Goal: Obtain resource: Download file/media

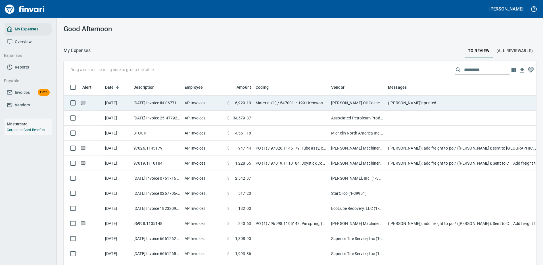
scroll to position [194, 460]
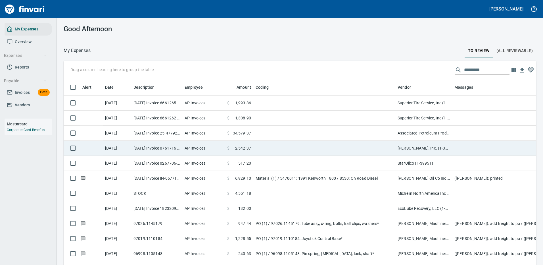
click at [278, 134] on td at bounding box center [324, 133] width 142 height 15
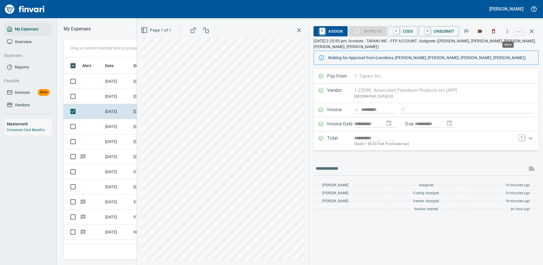
scroll to position [194, 322]
click at [508, 32] on icon "button" at bounding box center [508, 31] width 6 height 6
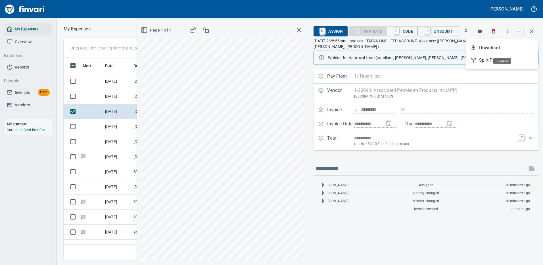
click at [484, 46] on span "Download" at bounding box center [506, 47] width 55 height 7
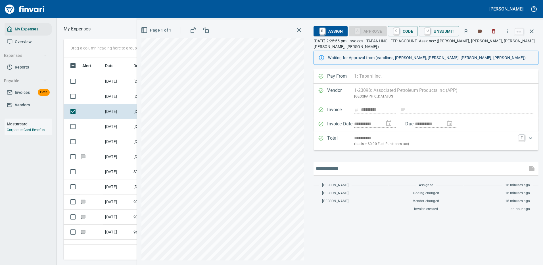
click at [352, 164] on input "text" at bounding box center [420, 168] width 209 height 9
type input "*******"
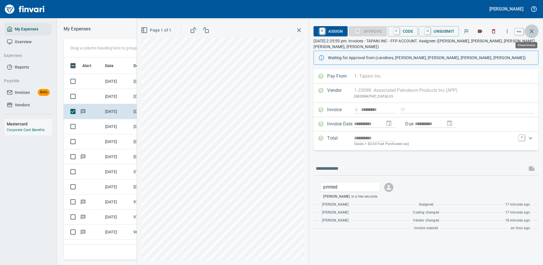
click at [531, 28] on button "button" at bounding box center [532, 31] width 14 height 14
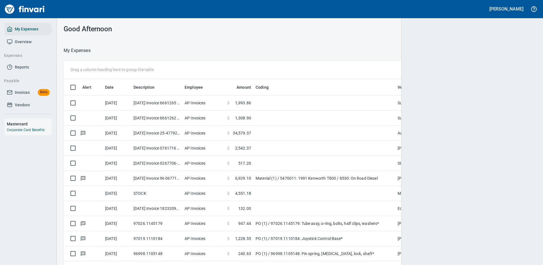
scroll to position [1, 1]
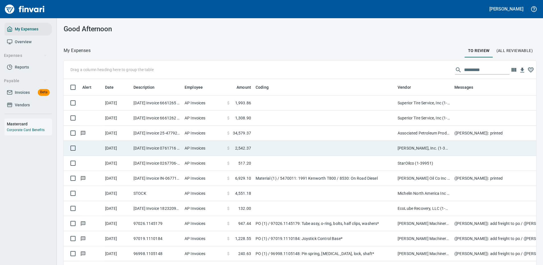
click at [363, 149] on td at bounding box center [324, 148] width 142 height 15
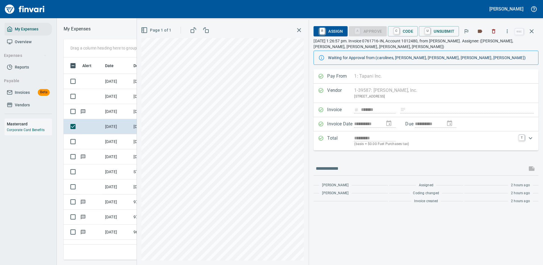
scroll to position [194, 322]
click at [508, 30] on icon "button" at bounding box center [508, 31] width 6 height 6
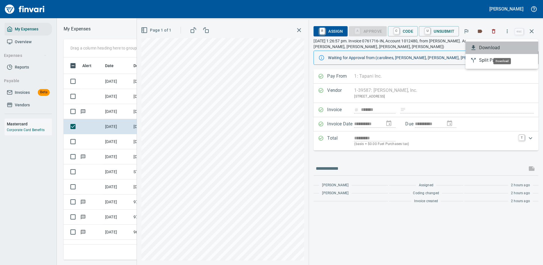
click at [487, 47] on span "Download" at bounding box center [506, 47] width 55 height 7
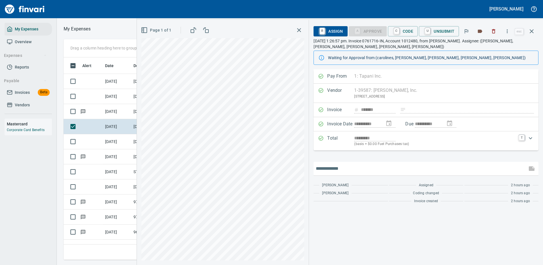
click at [344, 169] on input "text" at bounding box center [420, 168] width 209 height 9
type input "*******"
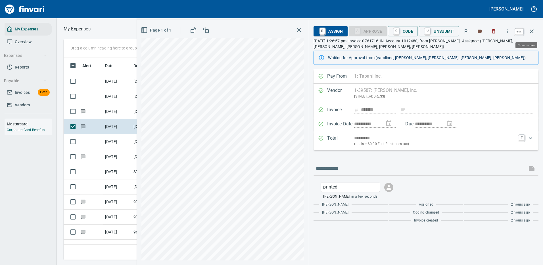
click at [533, 28] on icon "button" at bounding box center [532, 31] width 7 height 7
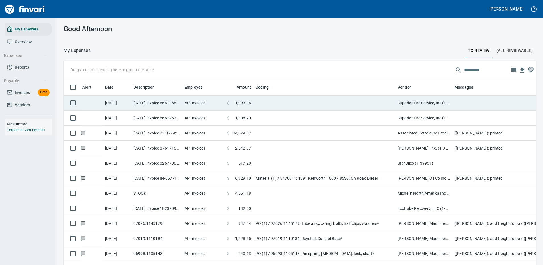
scroll to position [194, 460]
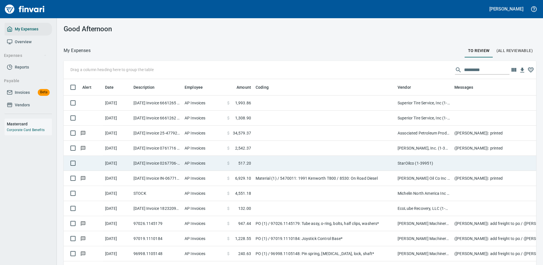
click at [427, 161] on td "StarOilco (1-39951)" at bounding box center [424, 163] width 57 height 15
click at [427, 161] on div "Drag a column heading here to group the table Alert Date Description Employee A…" at bounding box center [300, 171] width 486 height 221
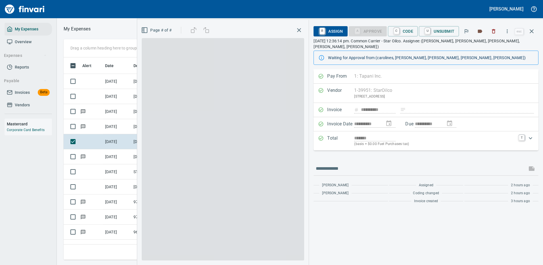
scroll to position [194, 322]
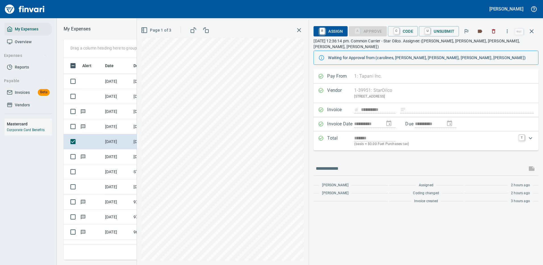
click at [509, 28] on icon "button" at bounding box center [508, 31] width 6 height 6
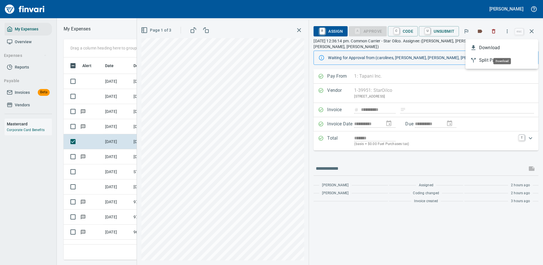
click at [487, 45] on span "Download" at bounding box center [506, 47] width 55 height 7
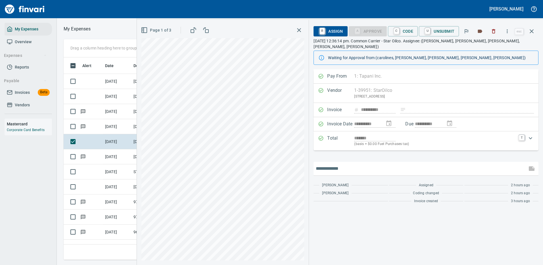
click at [336, 164] on input "text" at bounding box center [420, 168] width 209 height 9
type input "*******"
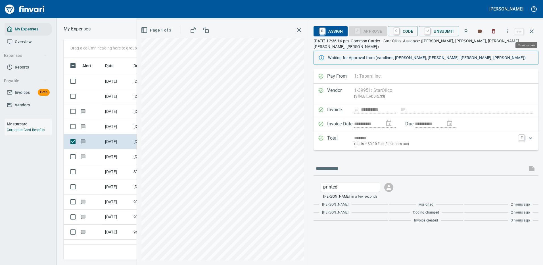
click at [531, 30] on icon "button" at bounding box center [532, 31] width 7 height 7
